Goal: Task Accomplishment & Management: Complete application form

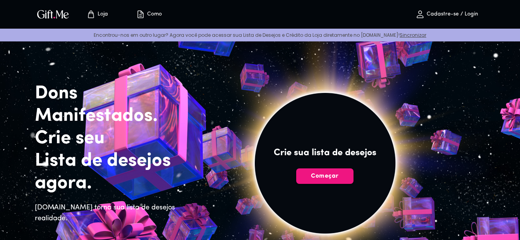
click at [431, 17] on p "Cadastre-se / Login" at bounding box center [451, 14] width 53 height 7
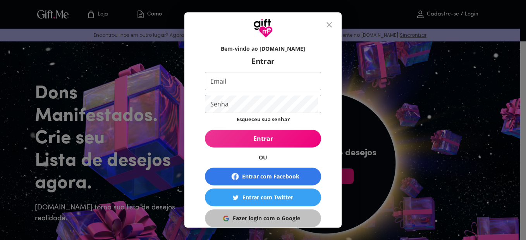
click at [271, 216] on div "Fazer login com o Google" at bounding box center [266, 218] width 67 height 9
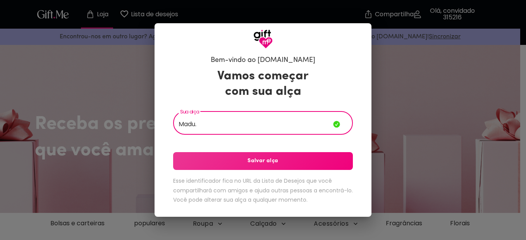
type input "Madu."
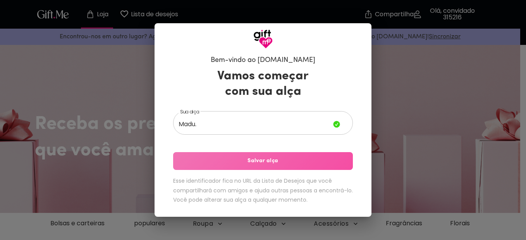
click at [252, 164] on span "Salvar alça" at bounding box center [263, 161] width 180 height 9
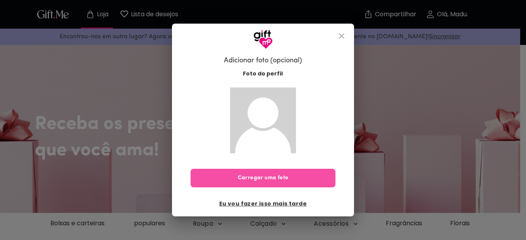
click at [281, 174] on span "Carregar uma foto" at bounding box center [263, 178] width 145 height 9
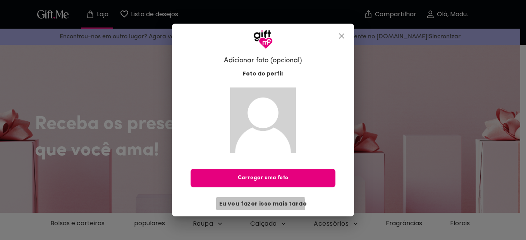
click at [238, 207] on span "Eu vou fazer isso mais tarde" at bounding box center [263, 204] width 88 height 9
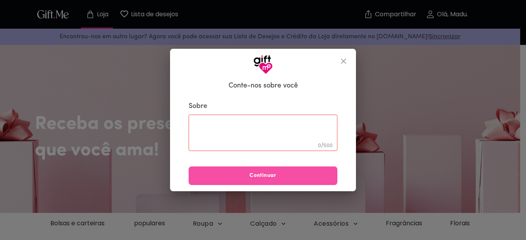
click at [265, 174] on span "Continuar" at bounding box center [263, 176] width 149 height 9
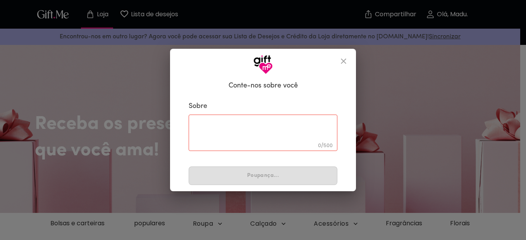
click at [227, 117] on div "0 / 500 ​" at bounding box center [263, 133] width 149 height 36
click at [343, 66] on icon "fechar" at bounding box center [343, 61] width 9 height 9
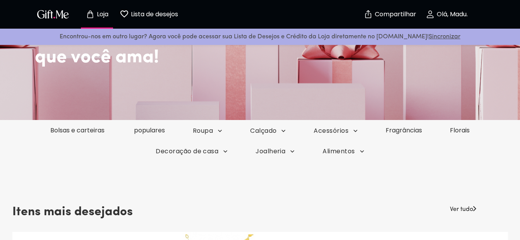
scroll to position [93, 0]
